Goal: Book appointment/travel/reservation

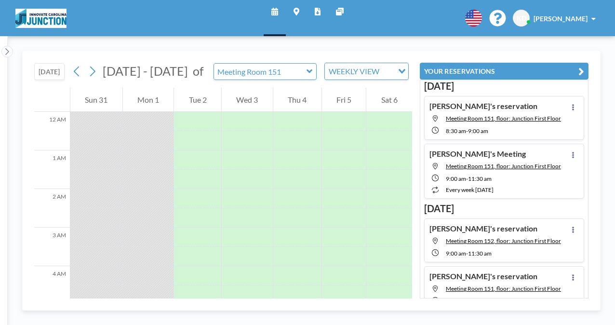
scroll to position [269, 0]
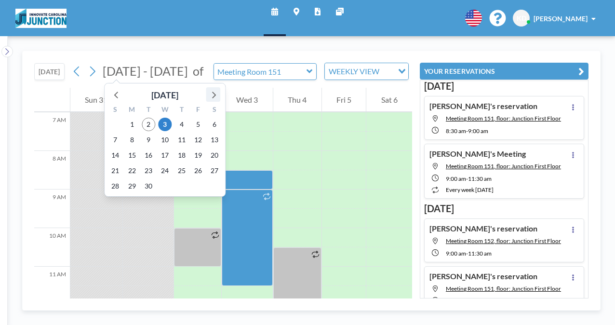
click at [215, 94] on icon at bounding box center [214, 95] width 4 height 7
click at [130, 138] on span "6" at bounding box center [131, 139] width 13 height 13
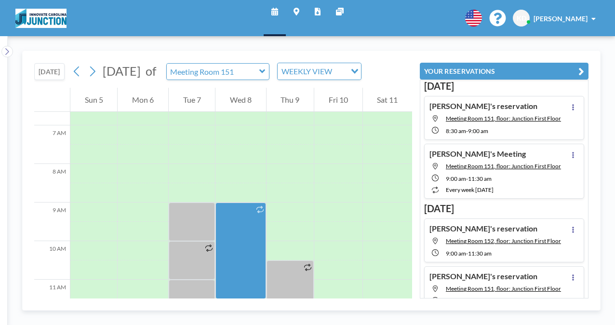
scroll to position [289, 0]
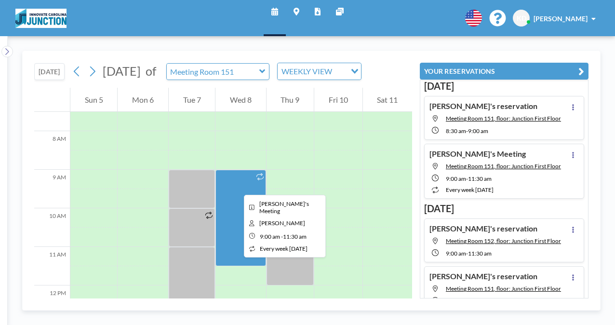
click at [236, 186] on div at bounding box center [240, 218] width 50 height 96
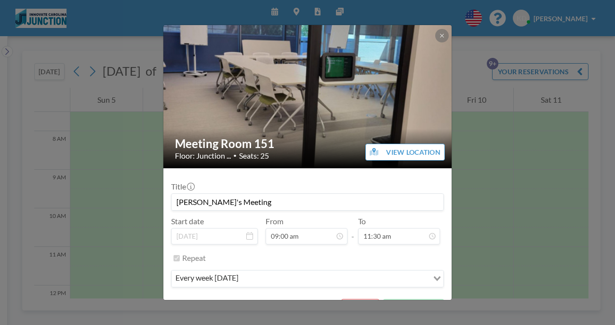
scroll to position [21, 0]
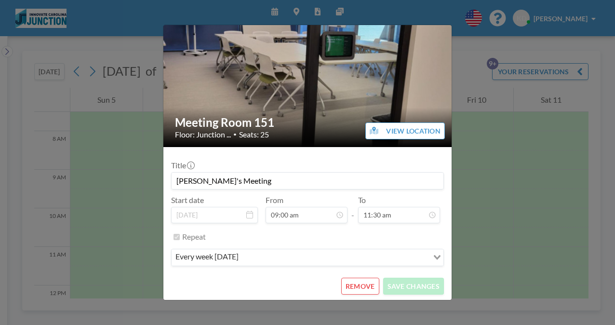
click at [365, 288] on button "REMOVE" at bounding box center [360, 285] width 38 height 17
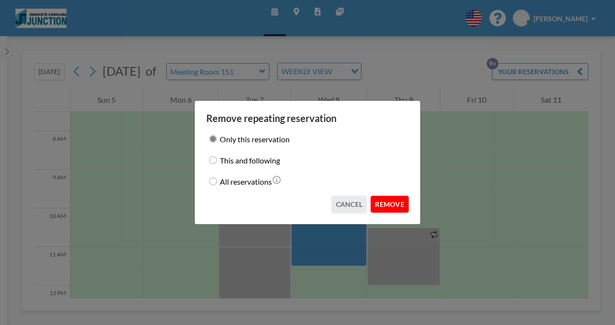
click at [398, 203] on button "REMOVE" at bounding box center [389, 204] width 38 height 17
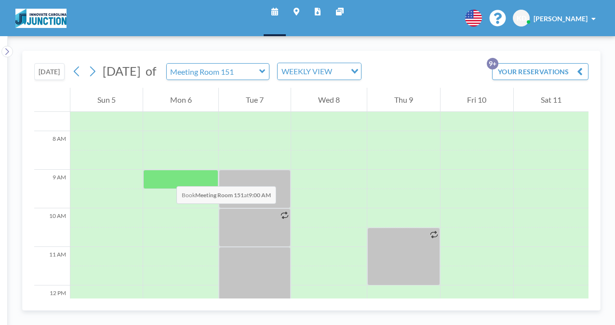
click at [169, 179] on div at bounding box center [181, 179] width 76 height 19
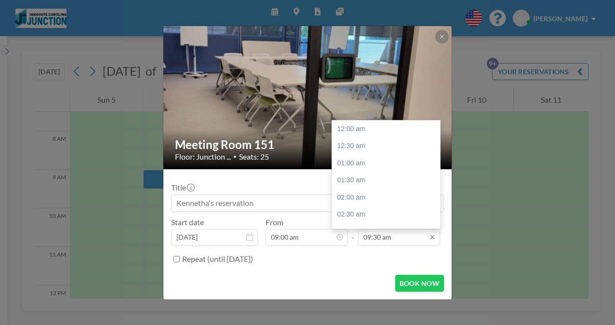
scroll to position [326, 0]
click at [379, 198] on div "11:30 am" at bounding box center [388, 197] width 113 height 17
type input "11:30 am"
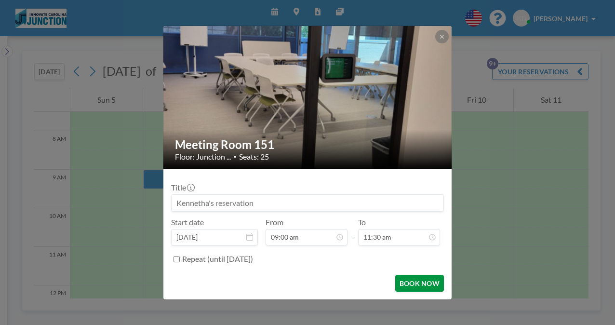
click at [418, 284] on button "BOOK NOW" at bounding box center [419, 283] width 49 height 17
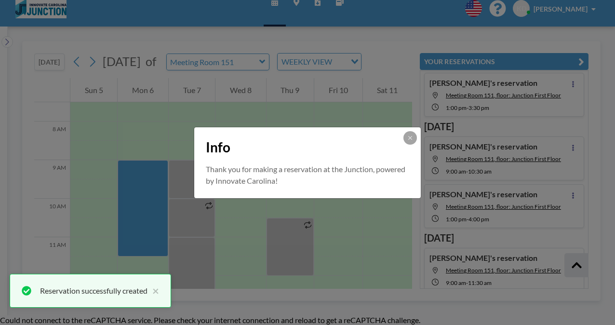
scroll to position [418, 0]
click at [407, 141] on button at bounding box center [409, 137] width 13 height 13
